Goal: Task Accomplishment & Management: Use online tool/utility

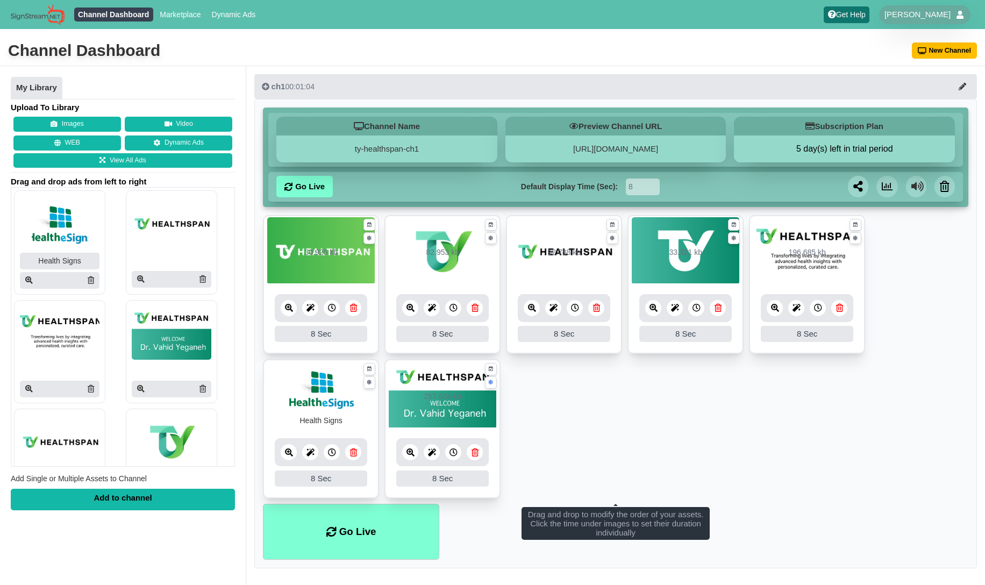
click at [528, 309] on icon at bounding box center [532, 308] width 8 height 8
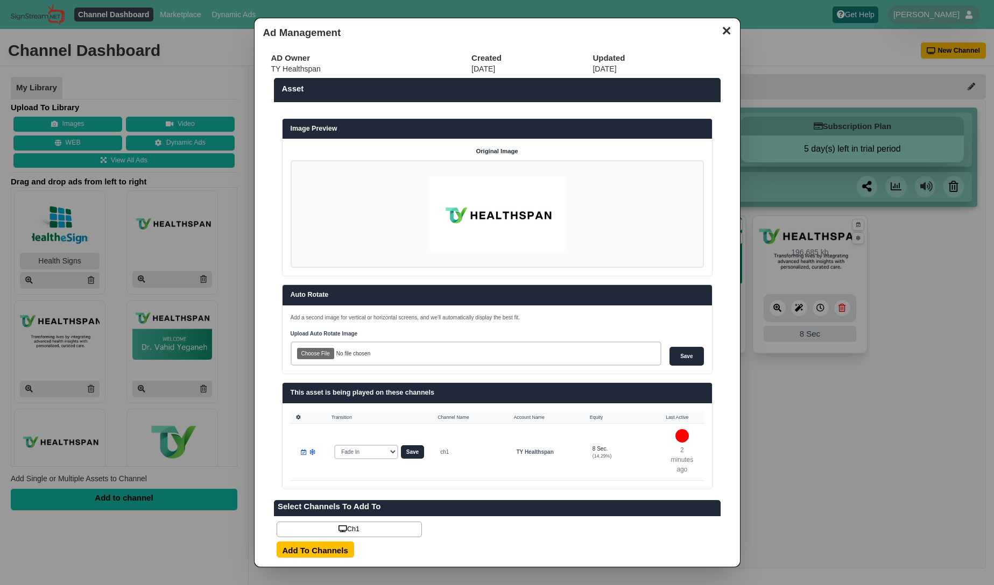
click at [750, 398] on dialog "✕ Ad Management AD Owner Created Updated TY Healthspan 08/18/25 08/18/25 Asset …" at bounding box center [497, 292] width 994 height 585
click at [715, 34] on button "✕" at bounding box center [725, 30] width 21 height 16
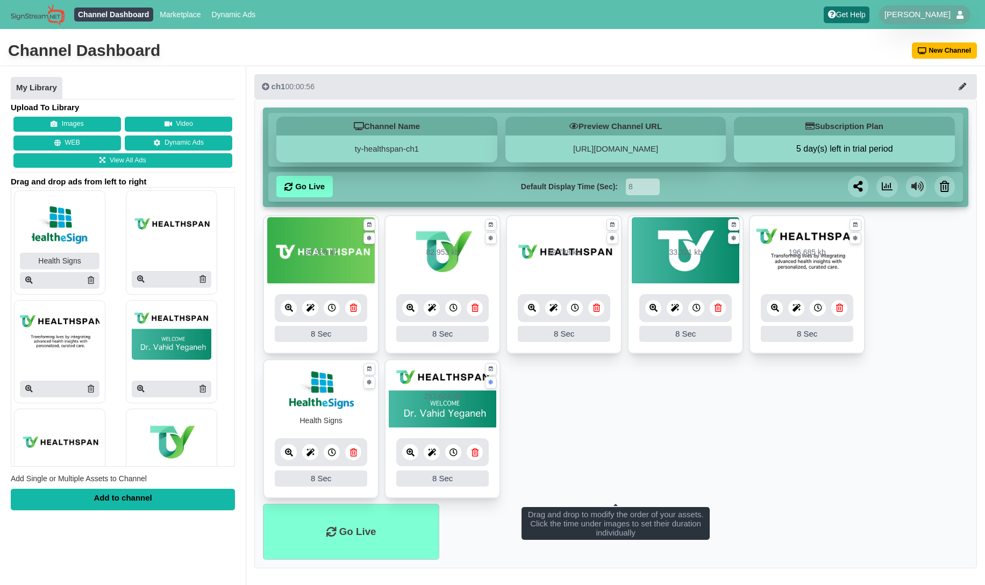
click at [410, 308] on icon at bounding box center [411, 308] width 8 height 8
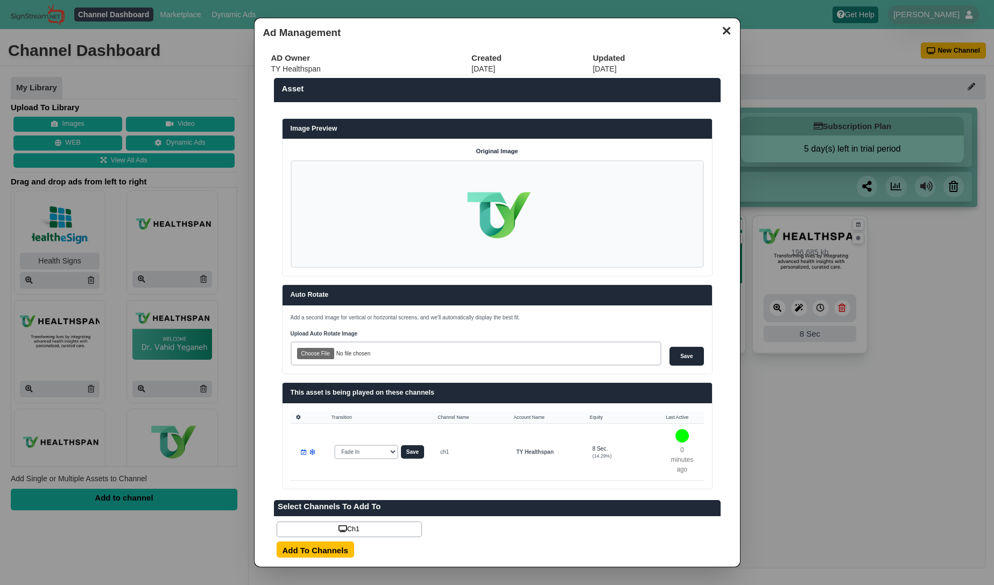
click at [824, 416] on dialog "✕ Ad Management AD Owner Created Updated TY Healthspan 08/18/25 08/18/25 Asset …" at bounding box center [497, 292] width 994 height 585
click at [717, 32] on button "✕" at bounding box center [725, 30] width 21 height 16
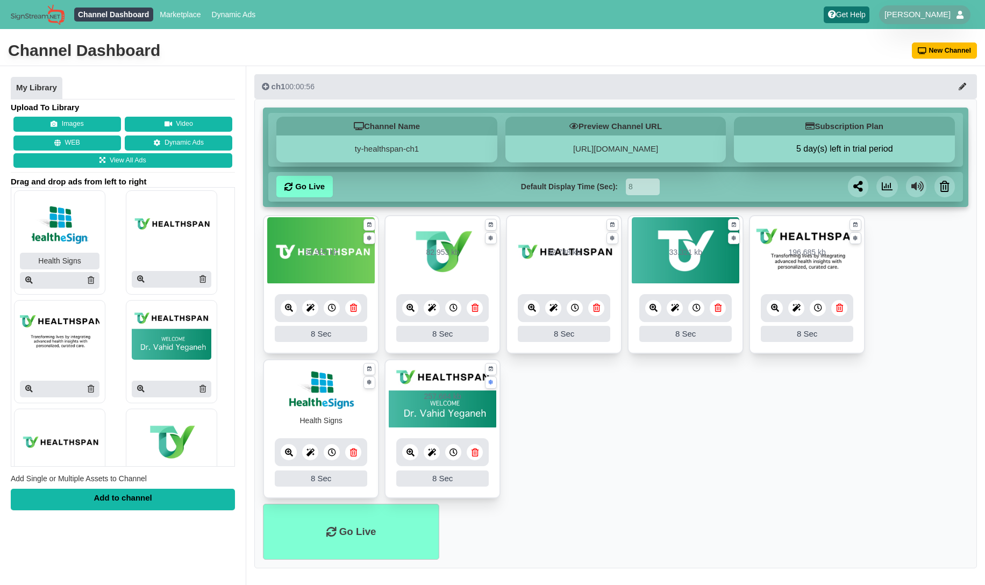
click at [683, 13] on nav "Channel Dashboard Marketplace Dynamic Ads Get Help Ravi Kahan Users Help Ticket…" at bounding box center [492, 14] width 985 height 29
click at [191, 16] on link "Marketplace" at bounding box center [180, 15] width 49 height 14
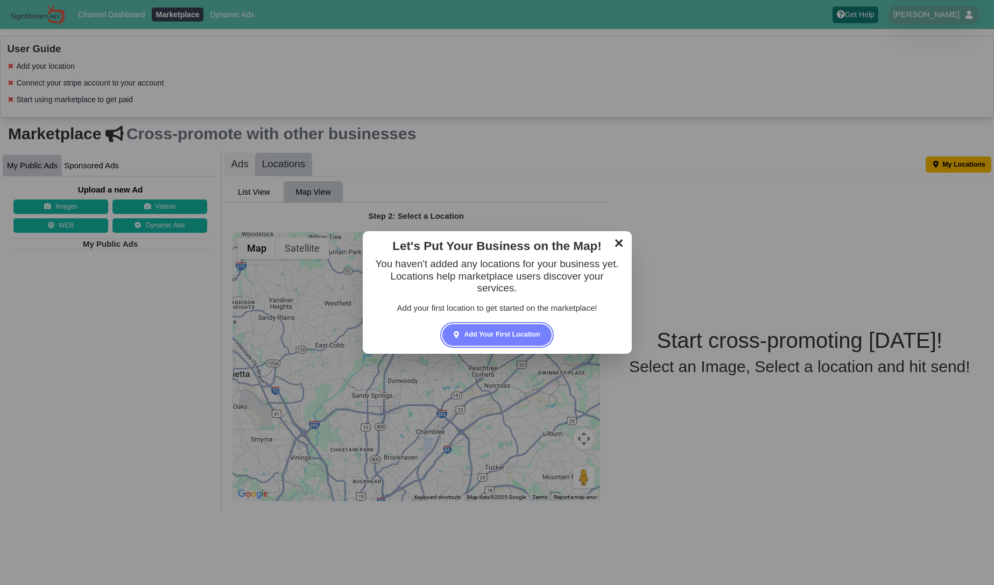
click at [615, 243] on link "✕" at bounding box center [618, 242] width 21 height 16
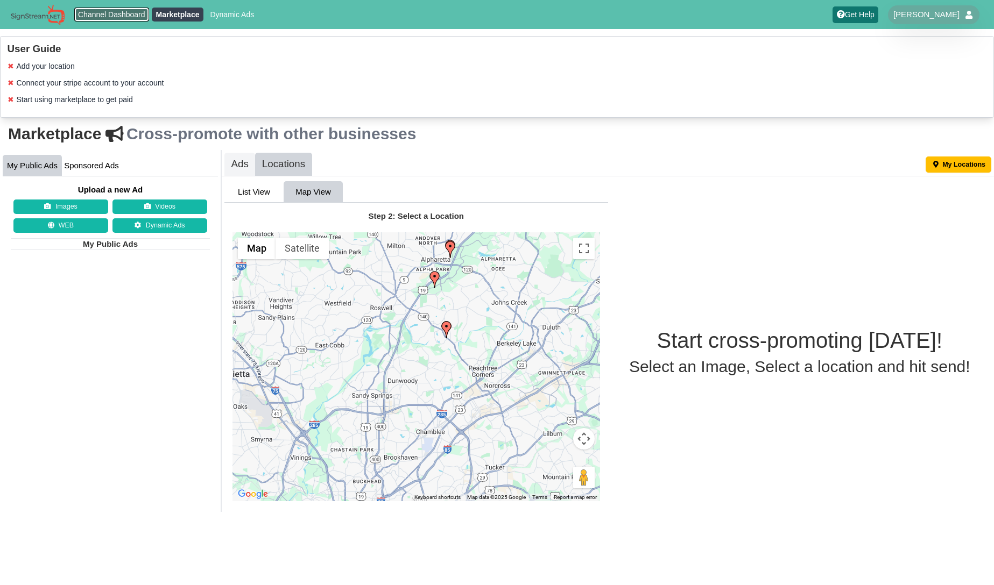
click at [120, 12] on link "Channel Dashboard" at bounding box center [111, 15] width 75 height 14
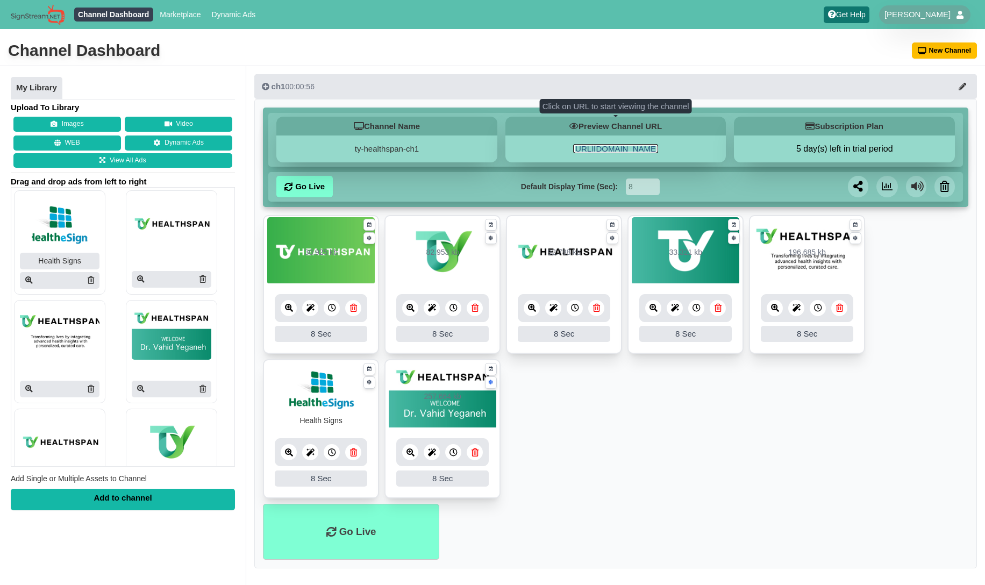
click at [607, 152] on link "https://ty-healthspan-ch1.signstream.net" at bounding box center [615, 148] width 85 height 9
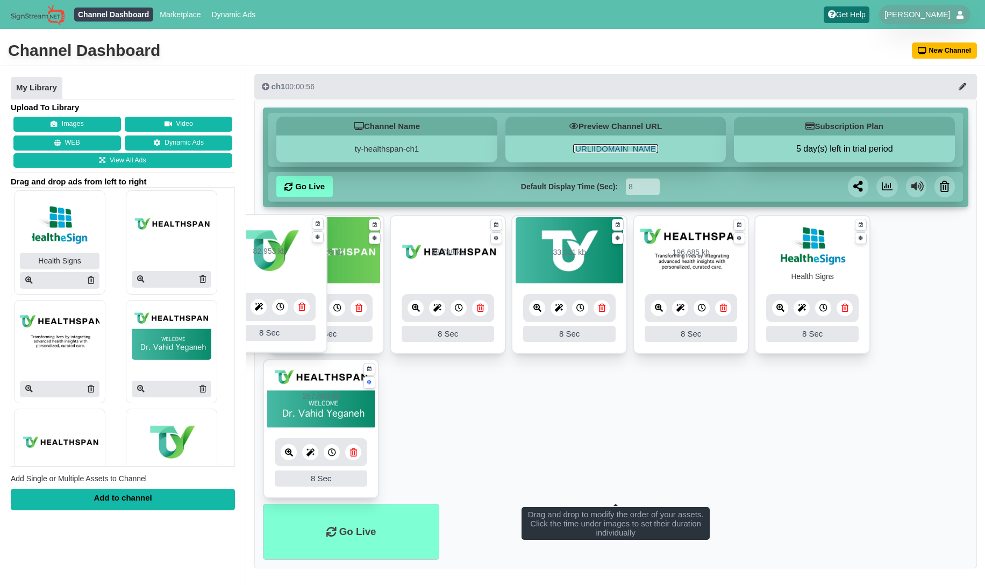
drag, startPoint x: 430, startPoint y: 271, endPoint x: 257, endPoint y: 270, distance: 173.2
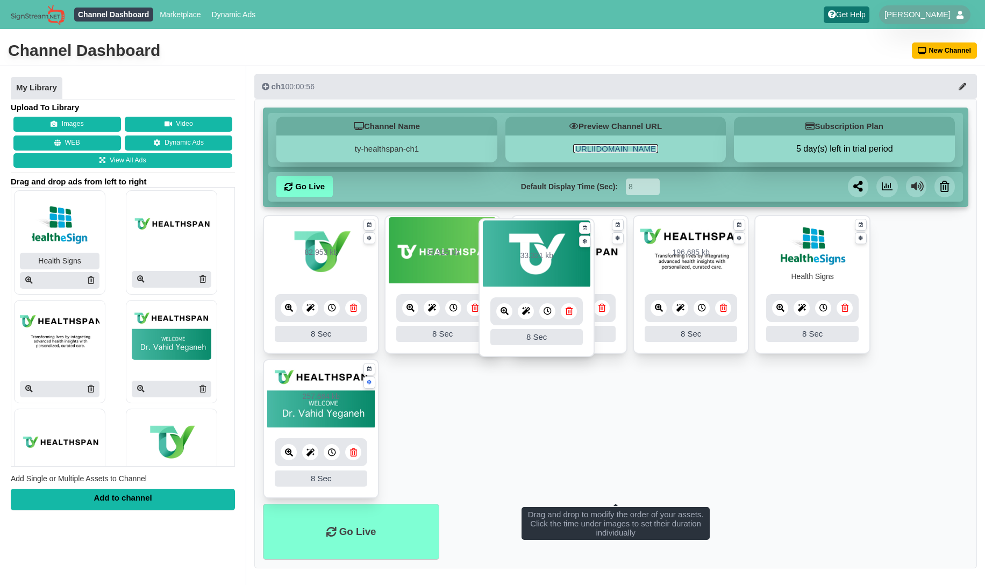
drag, startPoint x: 693, startPoint y: 271, endPoint x: 545, endPoint y: 273, distance: 148.5
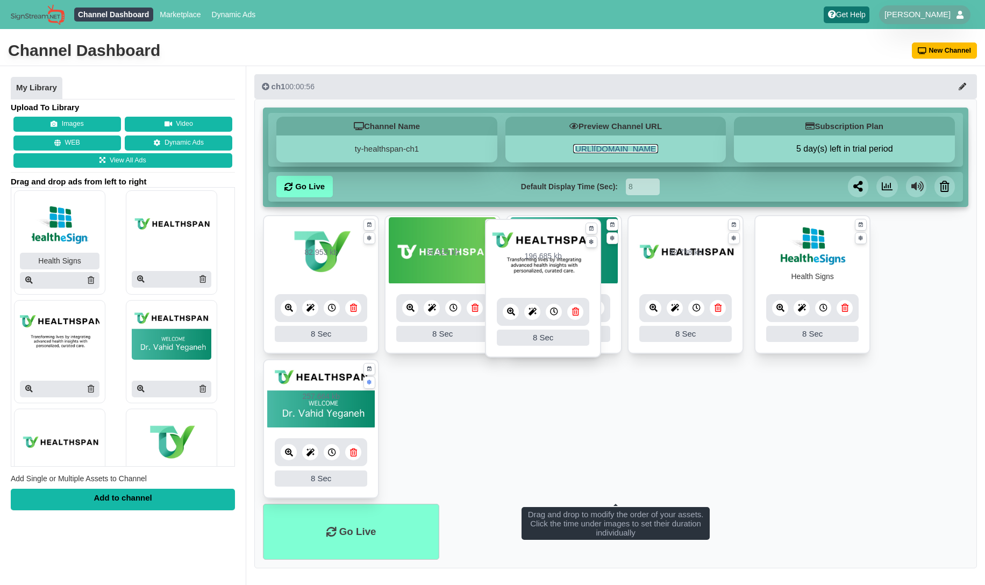
drag, startPoint x: 786, startPoint y: 269, endPoint x: 522, endPoint y: 273, distance: 264.7
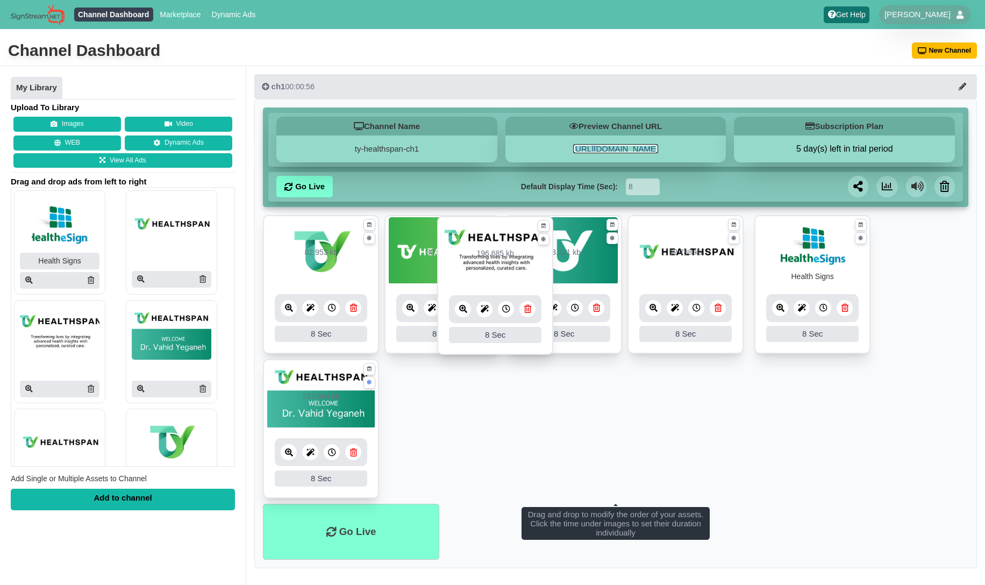
drag, startPoint x: 762, startPoint y: 263, endPoint x: 451, endPoint y: 264, distance: 311.5
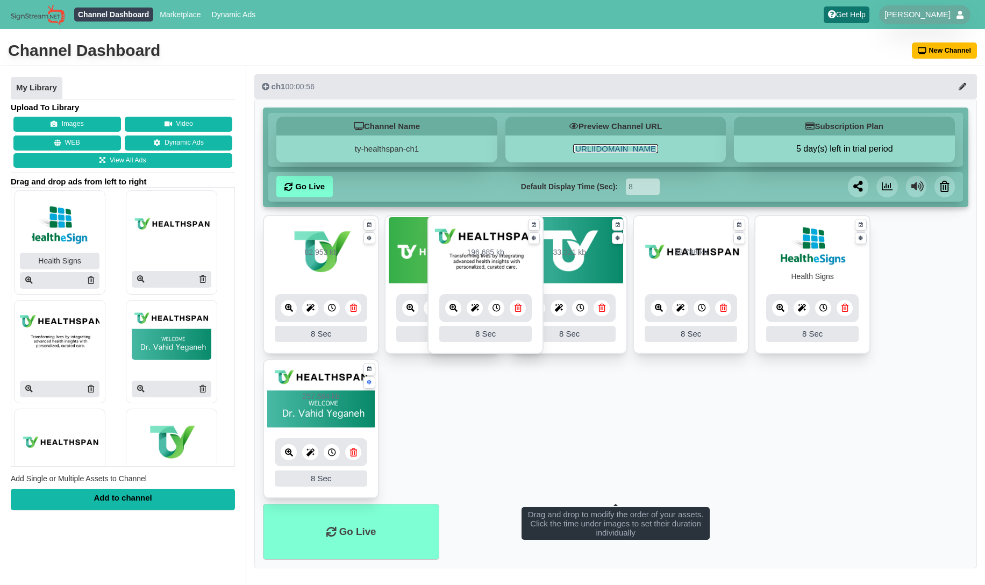
drag, startPoint x: 833, startPoint y: 268, endPoint x: 513, endPoint y: 268, distance: 320.1
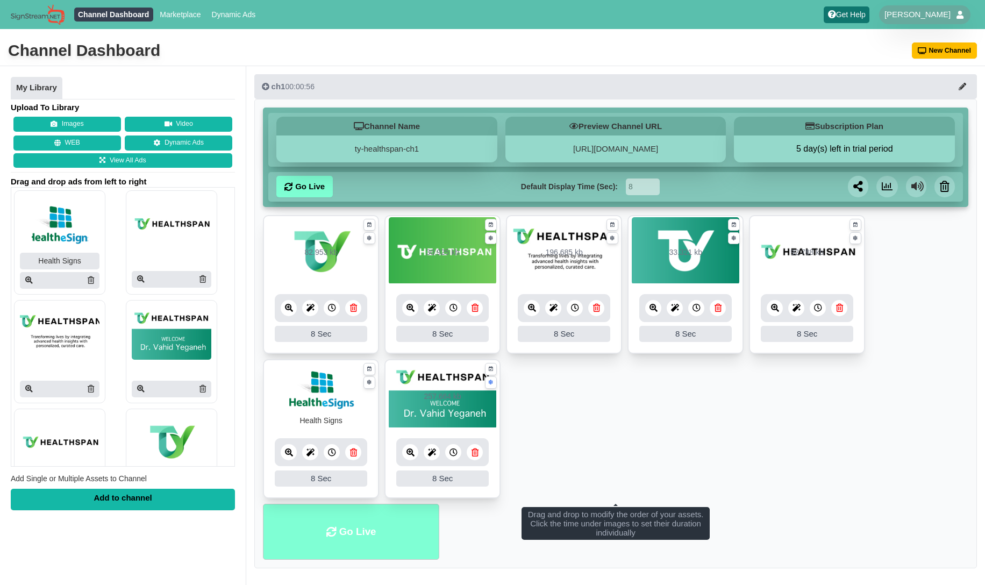
click at [338, 525] on li "Go Live" at bounding box center [351, 532] width 176 height 56
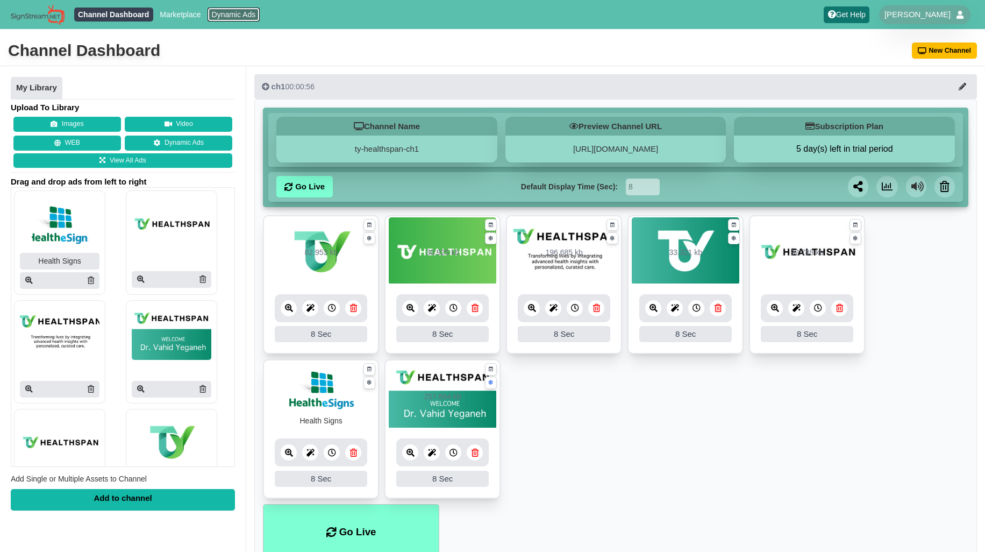
click at [234, 15] on link "Dynamic Ads" at bounding box center [234, 15] width 52 height 14
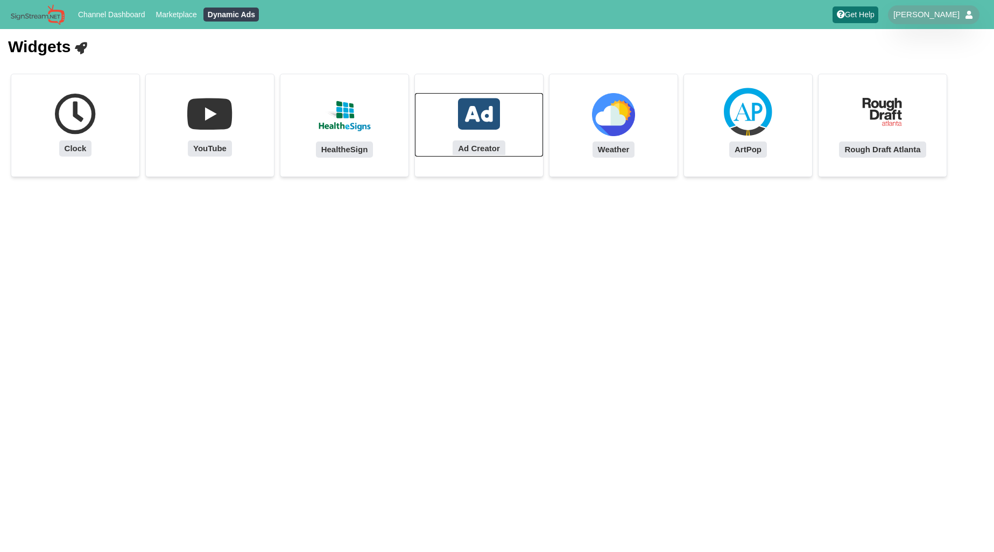
click at [485, 125] on icon at bounding box center [479, 114] width 42 height 42
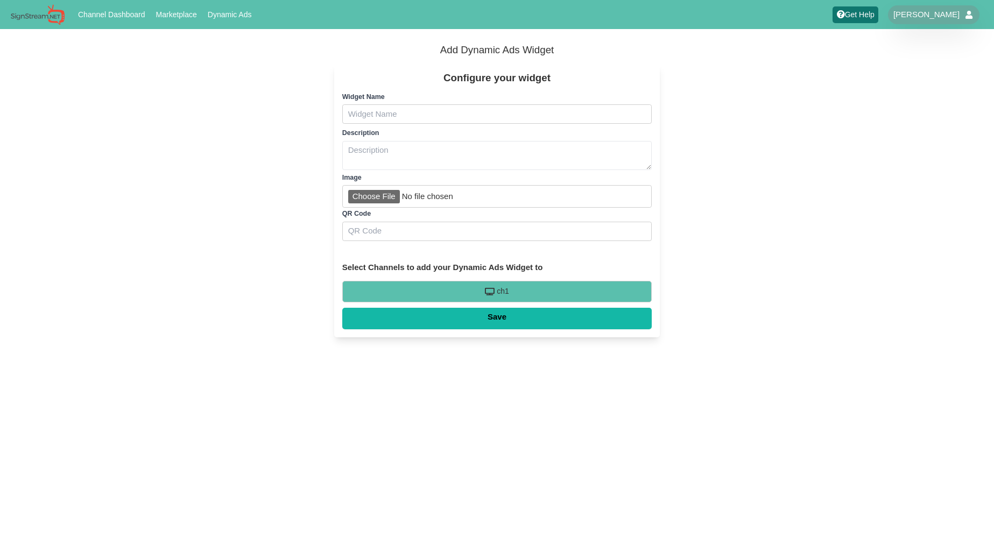
click at [467, 117] on input "Name" at bounding box center [497, 113] width 310 height 19
click at [349, 116] on input "Green-Gradient" at bounding box center [497, 113] width 310 height 19
type input "TY-Green-Gradient"
click at [373, 200] on input "Image" at bounding box center [497, 196] width 310 height 23
type input "C:\fakepath\Artboard 4 copy.png"
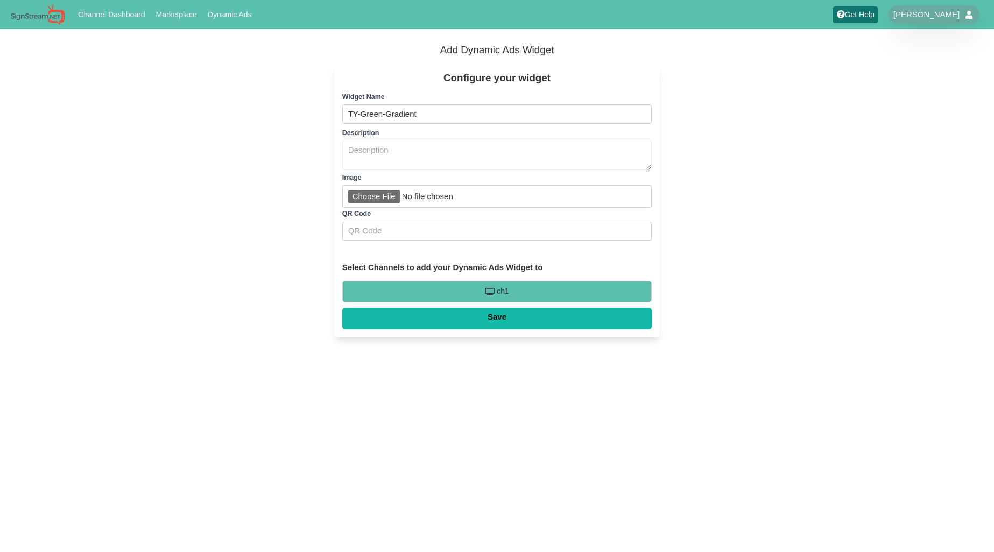
click at [359, 231] on input "Qr code" at bounding box center [497, 231] width 310 height 19
click at [412, 117] on input "TY-Green-Gradient" at bounding box center [497, 113] width 310 height 19
drag, startPoint x: 436, startPoint y: 116, endPoint x: 297, endPoint y: 116, distance: 138.8
click at [297, 116] on div "Configure your widget Widget Name Name TY-Green-Gradient Description Text Image…" at bounding box center [497, 200] width 994 height 289
type input "WELCOME"
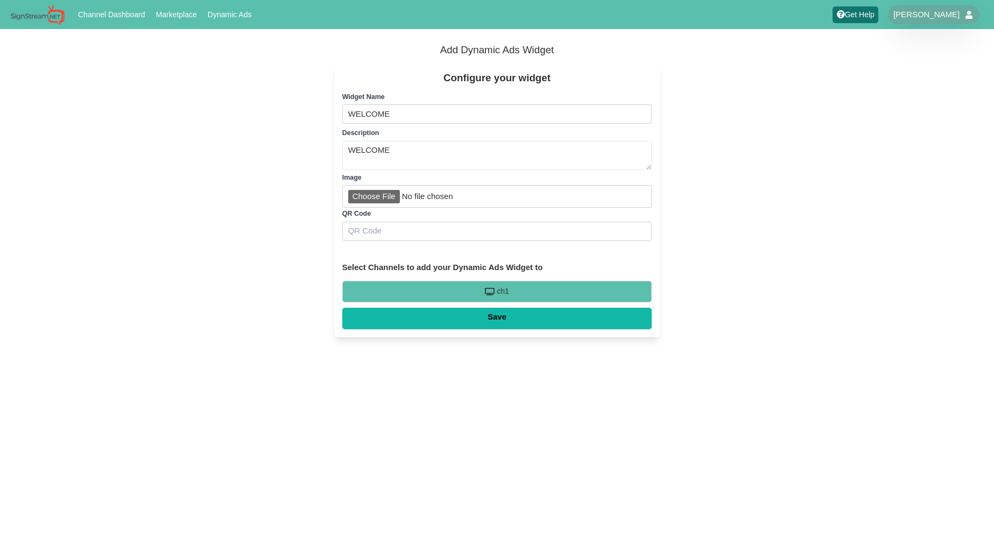
type textarea "WELCOME"
click at [360, 116] on input "WELCOME" at bounding box center [497, 113] width 310 height 19
type input "TY-Green"
click at [496, 315] on input "Save" at bounding box center [497, 319] width 310 height 22
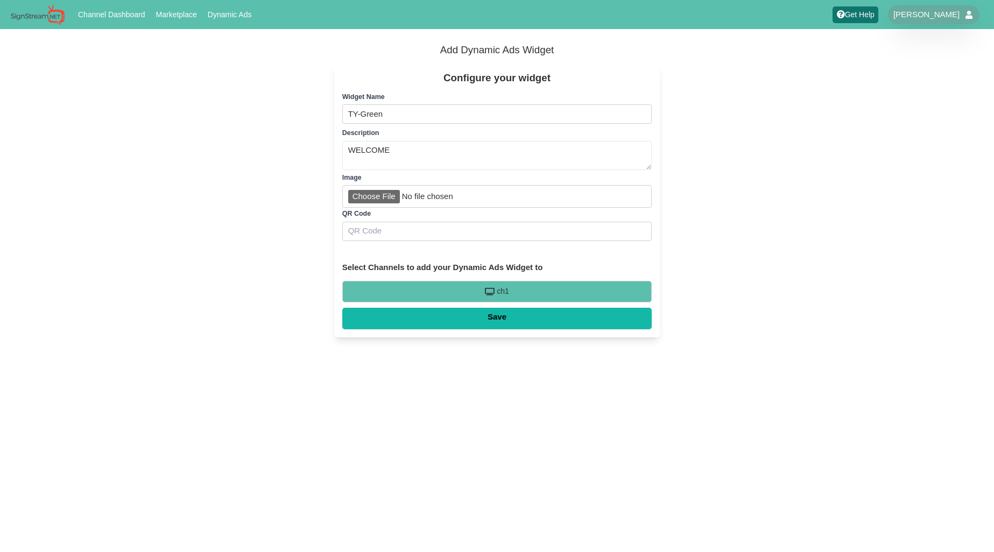
type input "Saving..."
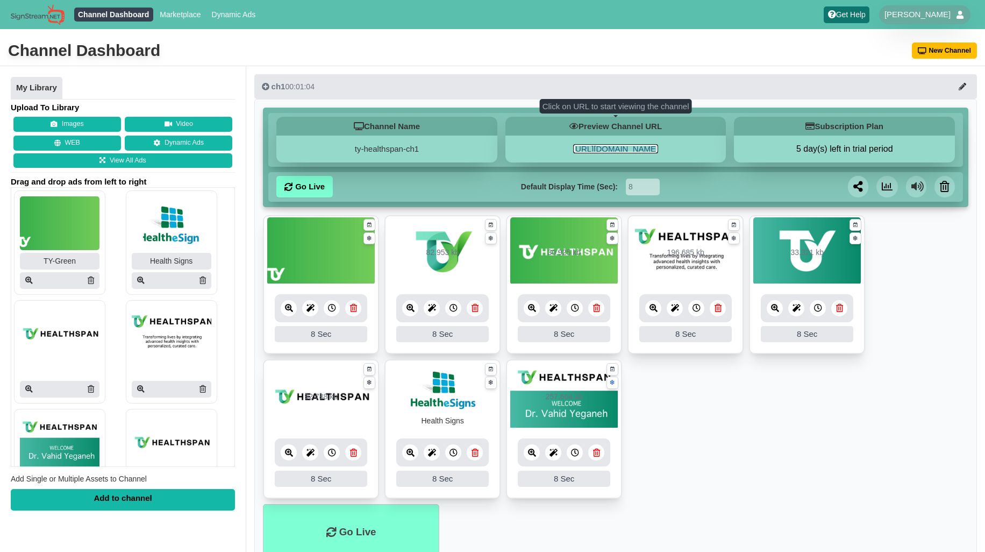
click at [621, 146] on link "[URL][DOMAIN_NAME]" at bounding box center [615, 148] width 85 height 9
click at [31, 282] on icon at bounding box center [29, 280] width 8 height 8
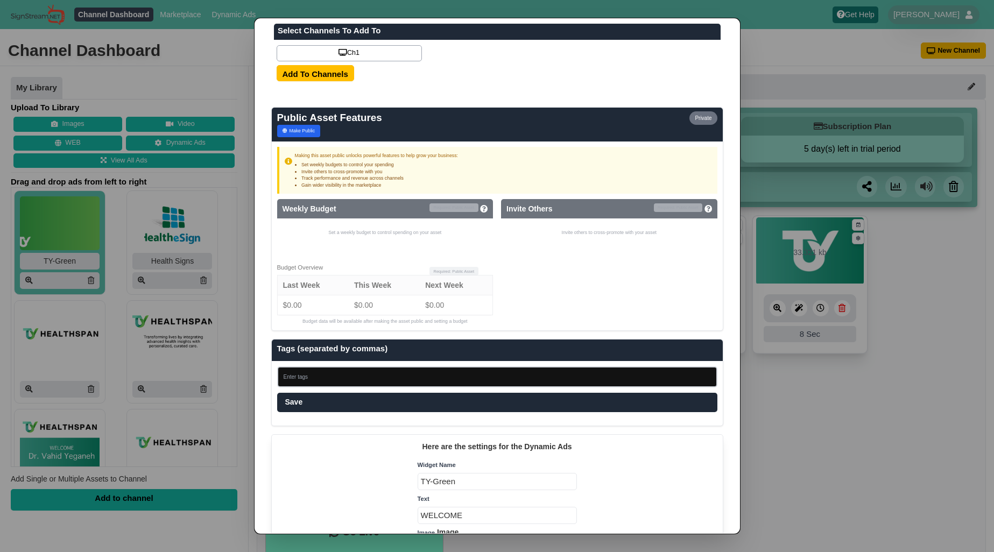
scroll to position [379, 0]
